Goal: Information Seeking & Learning: Check status

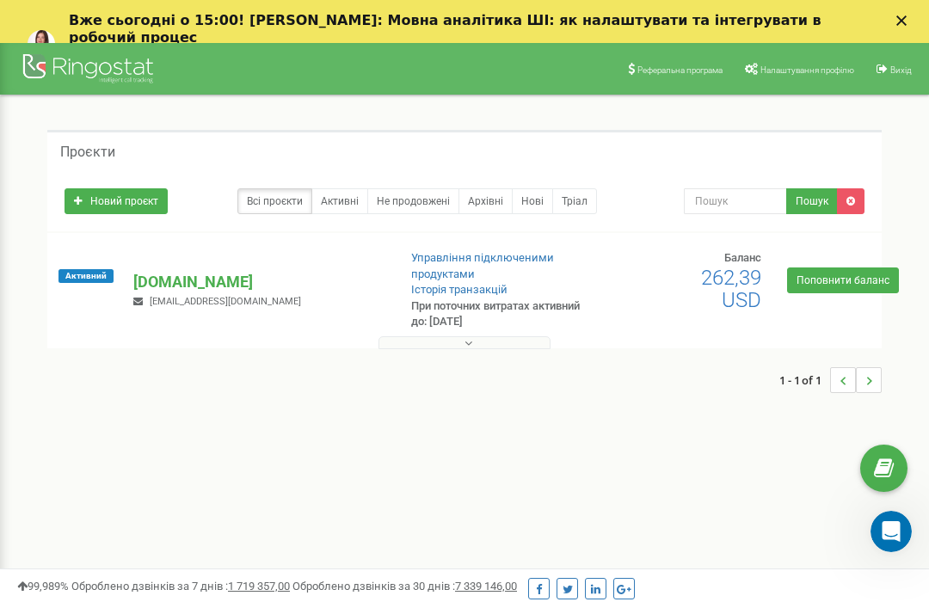
click at [77, 59] on div at bounding box center [91, 70] width 138 height 41
click at [177, 267] on div "Активний orzax.com.ua ceo@orzax.com.ua Управління підключеними продуктами Істор…" at bounding box center [465, 298] width 826 height 97
click at [178, 284] on p "[DOMAIN_NAME]" at bounding box center [258, 282] width 250 height 22
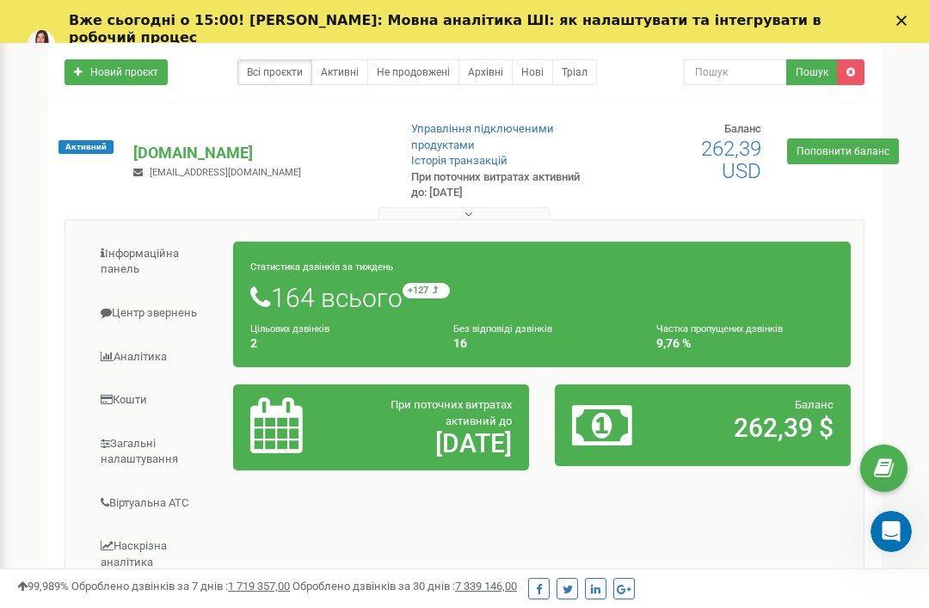
scroll to position [131, 0]
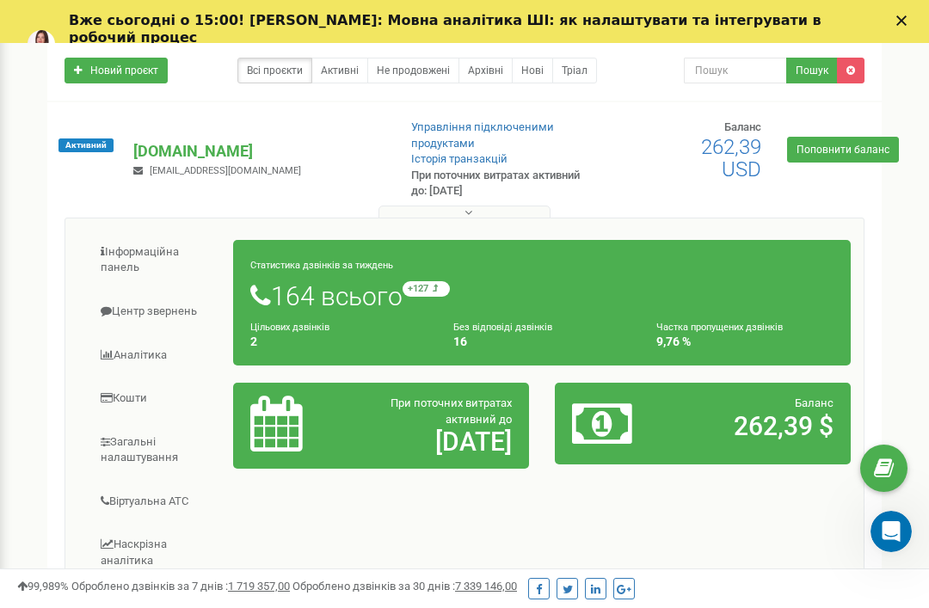
click at [336, 299] on h1 "164 всього +127 відносно минулого тижня" at bounding box center [541, 295] width 583 height 29
click at [281, 260] on small "Статистика дзвінків за тиждень" at bounding box center [321, 265] width 143 height 11
click at [450, 282] on small "+127 відносно минулого тижня" at bounding box center [426, 288] width 47 height 15
click at [527, 322] on small "Без відповіді дзвінків" at bounding box center [502, 327] width 99 height 11
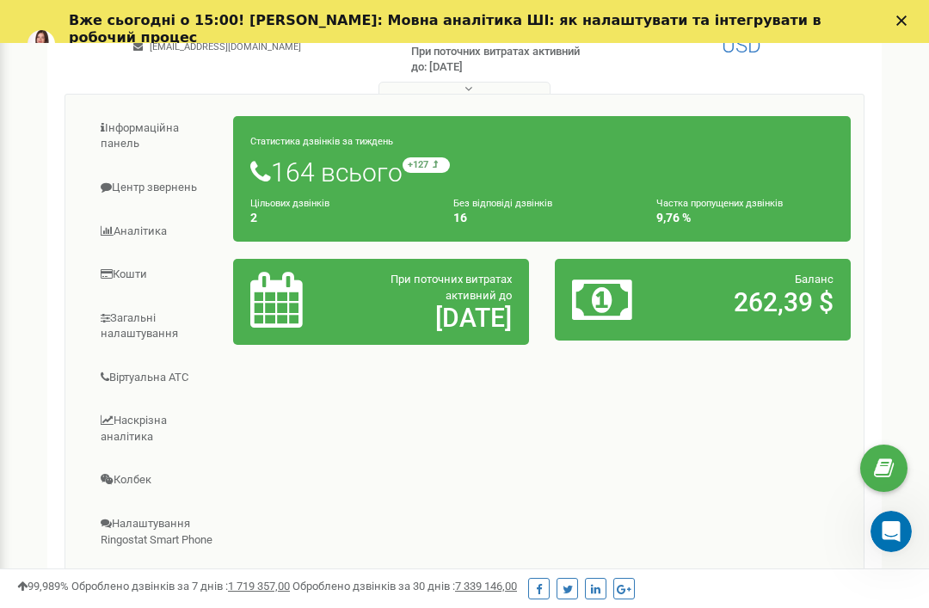
scroll to position [256, 0]
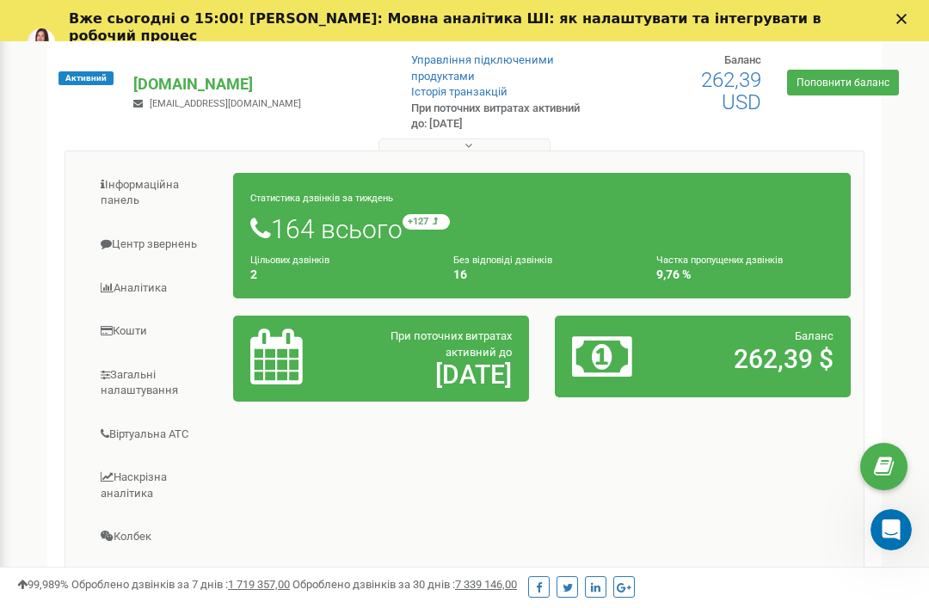
click at [145, 242] on link "Центр звернень" at bounding box center [156, 246] width 156 height 42
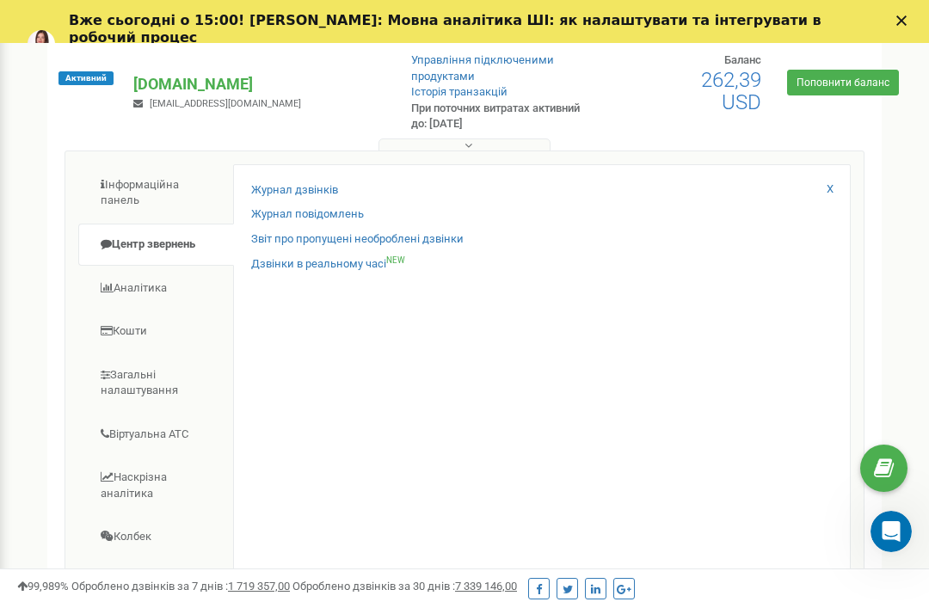
click at [293, 188] on link "Журнал дзвінків" at bounding box center [294, 190] width 87 height 16
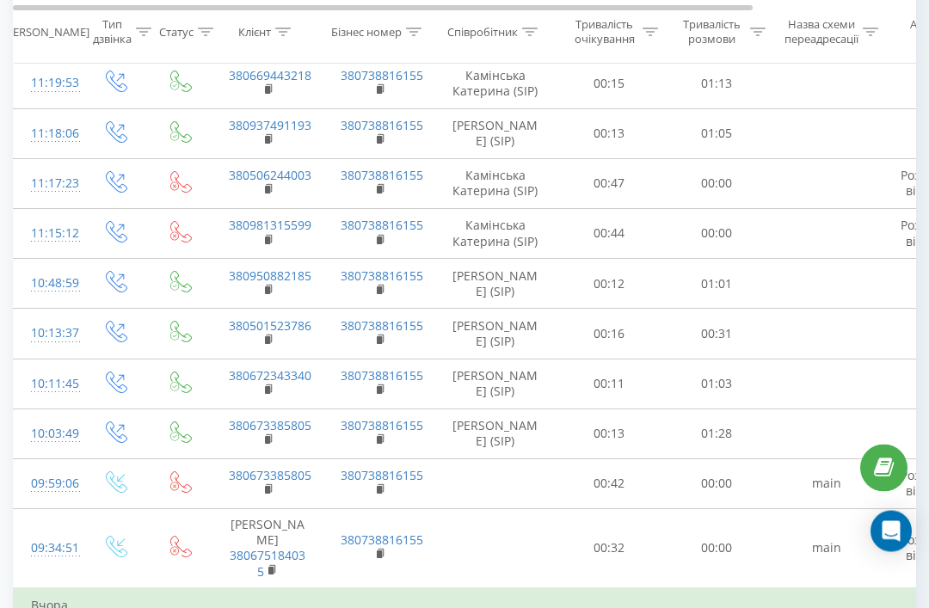
scroll to position [994, 0]
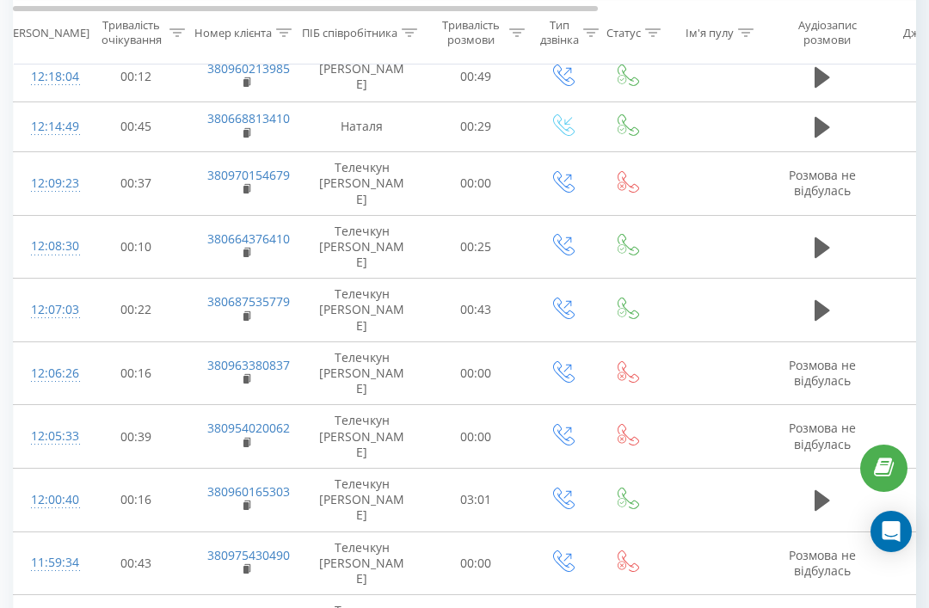
scroll to position [921, 0]
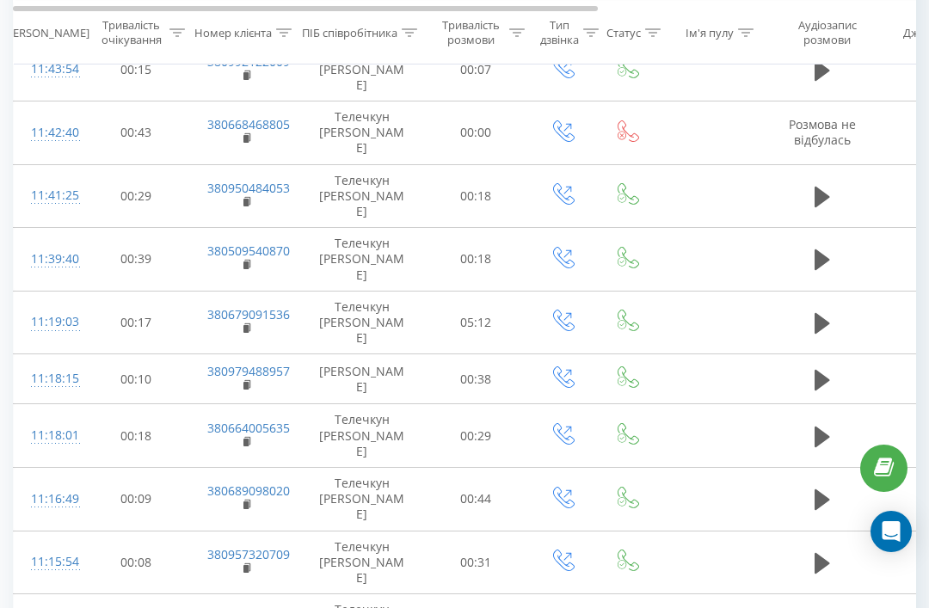
scroll to position [921, 0]
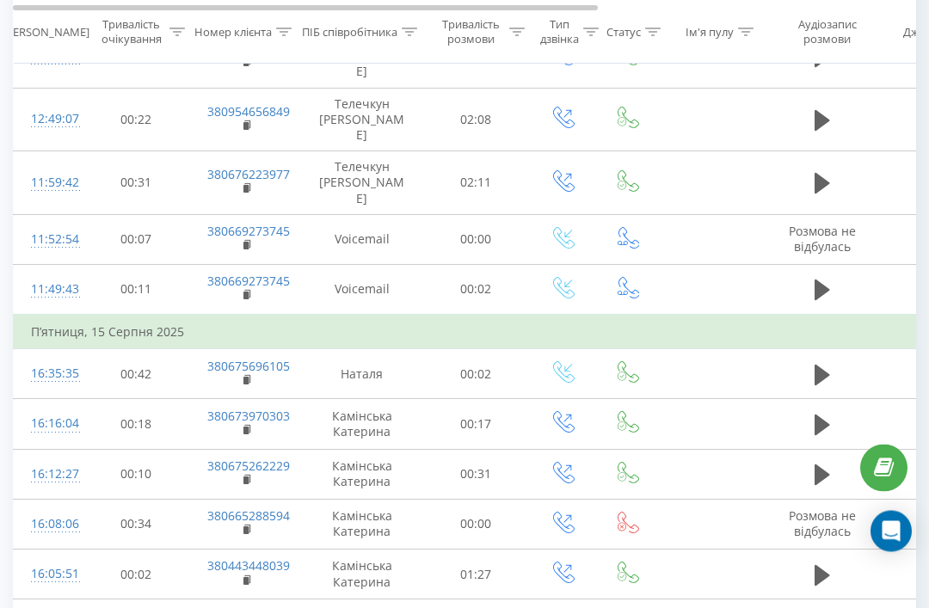
scroll to position [1024, 0]
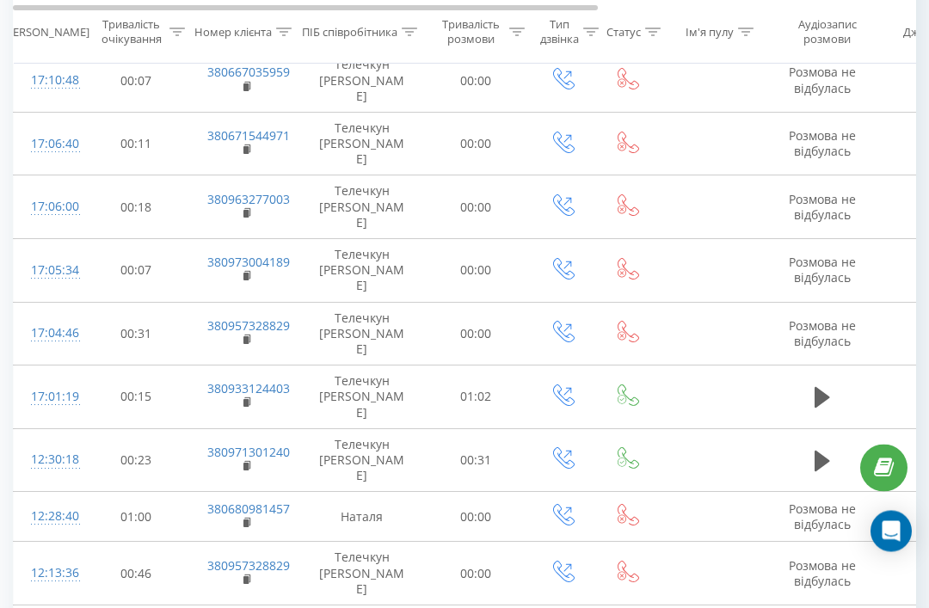
scroll to position [939, 0]
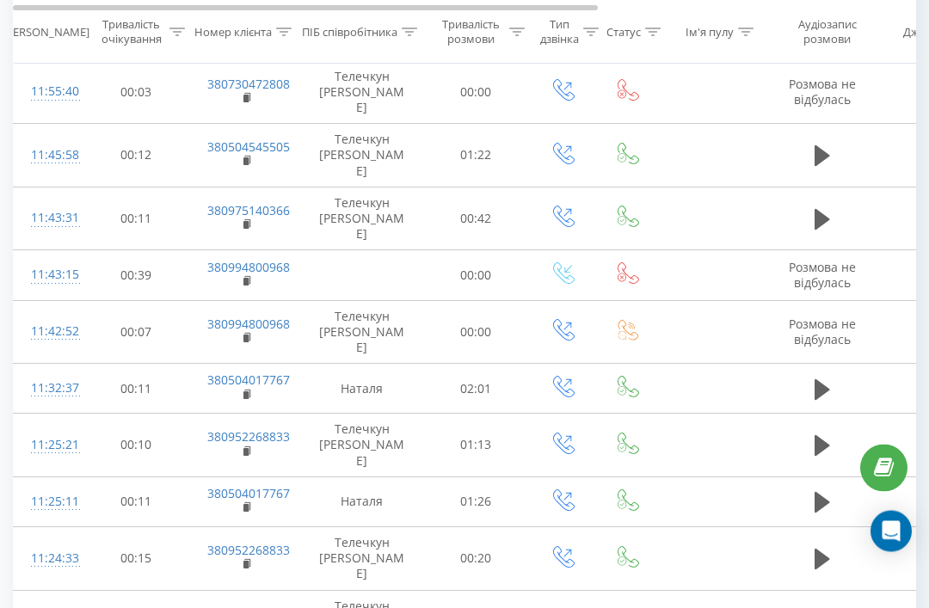
scroll to position [904, 0]
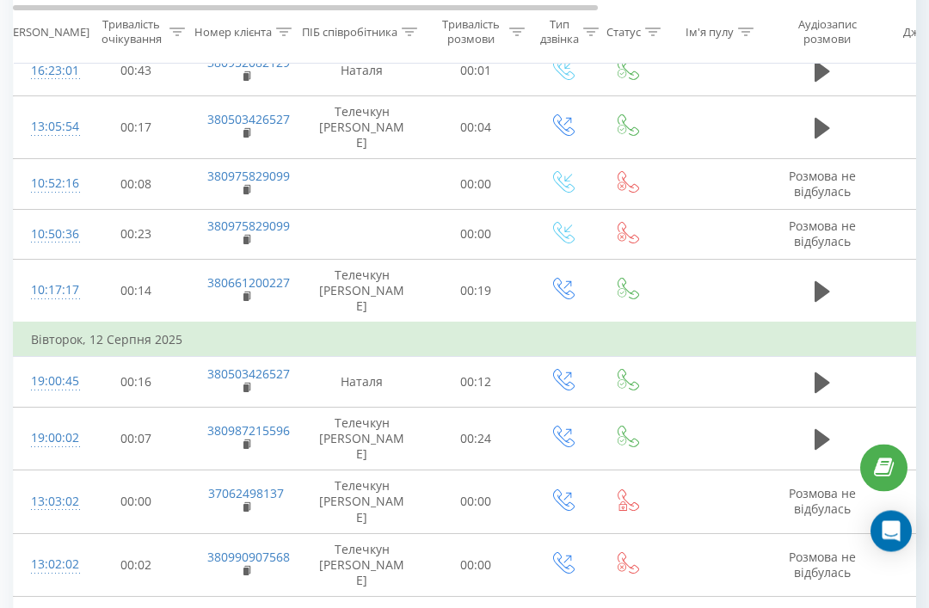
scroll to position [894, 0]
click at [817, 429] on icon at bounding box center [822, 439] width 15 height 21
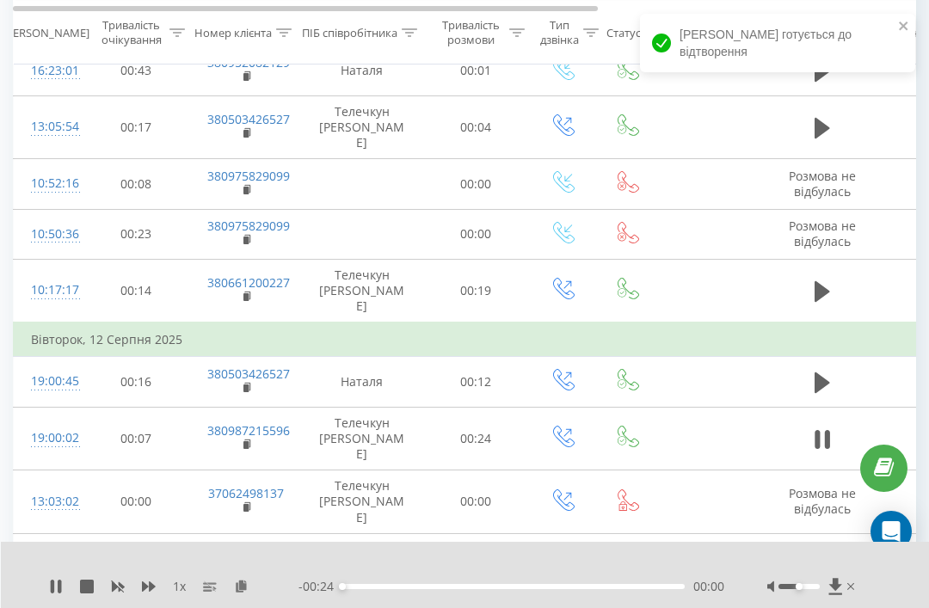
click at [182, 595] on span "1 x" at bounding box center [179, 586] width 13 height 17
click at [153, 594] on button at bounding box center [149, 587] width 14 height 14
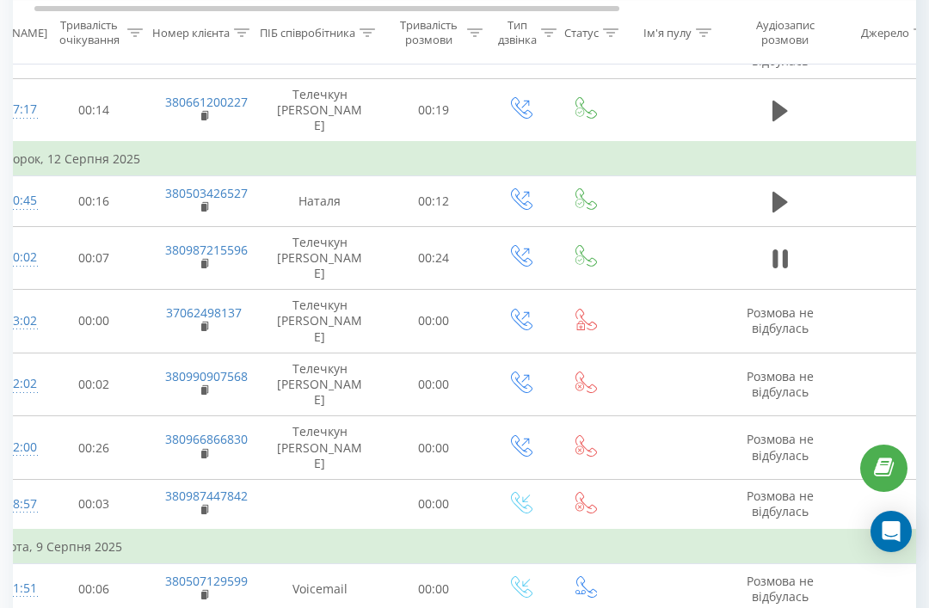
scroll to position [0, 0]
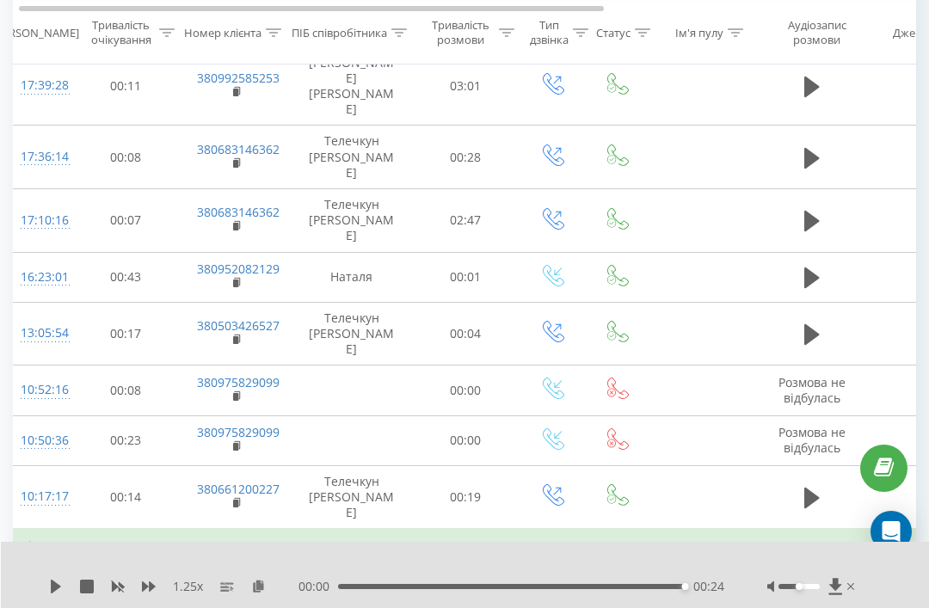
click at [815, 579] on icon at bounding box center [812, 589] width 15 height 21
click at [816, 486] on icon at bounding box center [812, 498] width 15 height 24
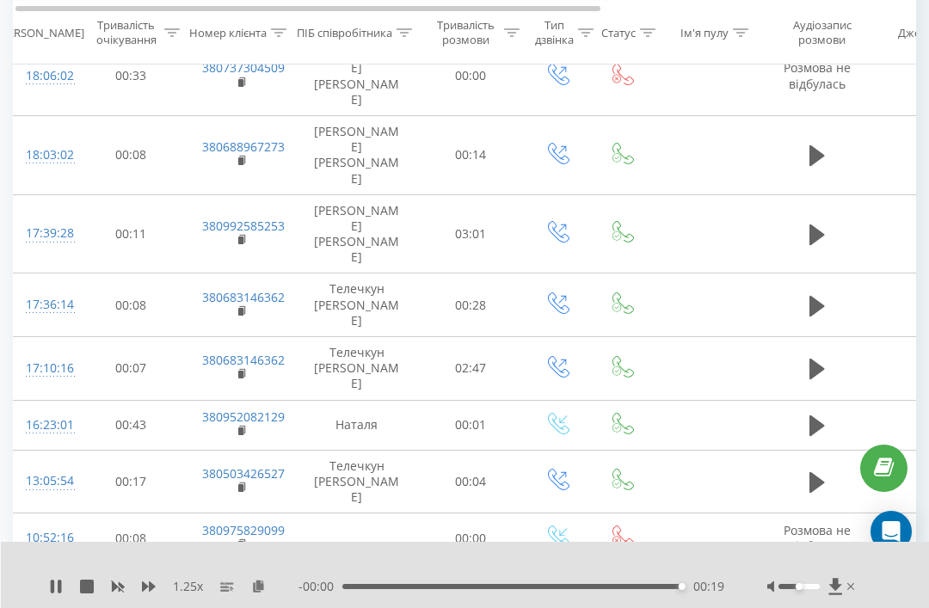
click at [817, 472] on icon at bounding box center [817, 482] width 15 height 21
click at [816, 413] on button at bounding box center [818, 426] width 26 height 26
click at [821, 357] on icon at bounding box center [817, 369] width 15 height 24
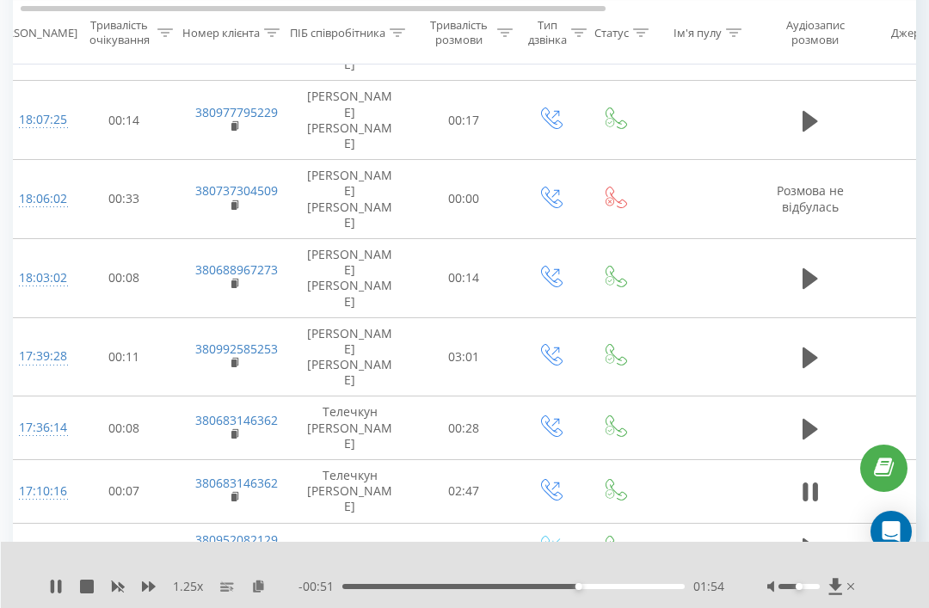
click at [823, 479] on button at bounding box center [811, 492] width 26 height 26
click at [59, 583] on icon at bounding box center [56, 587] width 14 height 14
click at [812, 480] on icon at bounding box center [810, 492] width 15 height 24
